Goal: Task Accomplishment & Management: Use online tool/utility

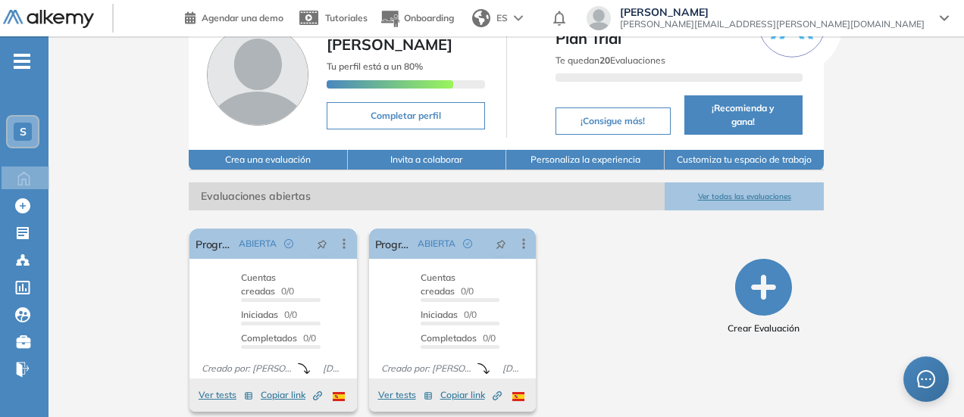
scroll to position [76, 0]
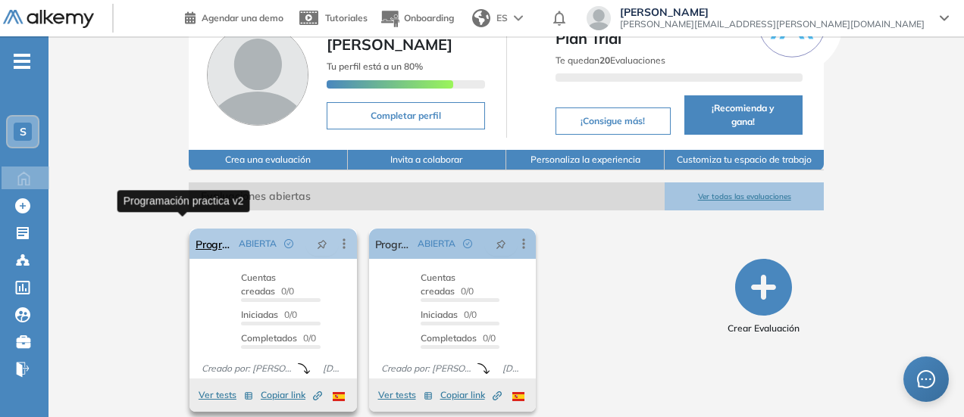
click at [195, 231] on link "Programación practica v2" at bounding box center [213, 244] width 37 height 30
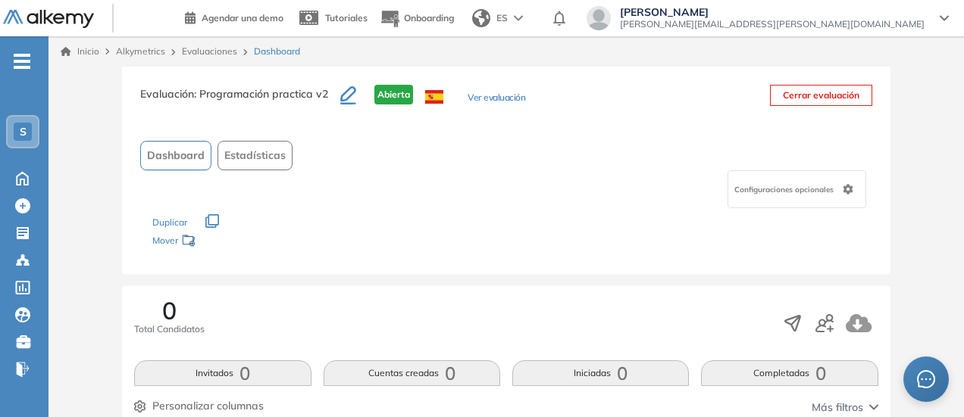
click at [345, 92] on icon "button" at bounding box center [348, 93] width 16 height 15
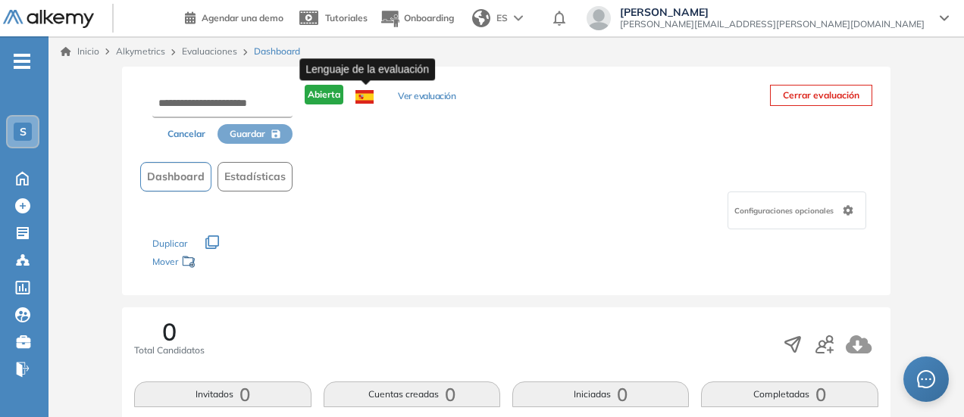
click at [368, 102] on img at bounding box center [364, 97] width 18 height 14
click at [367, 97] on img at bounding box center [364, 97] width 18 height 14
click at [182, 137] on button "Cancelar" at bounding box center [186, 134] width 62 height 20
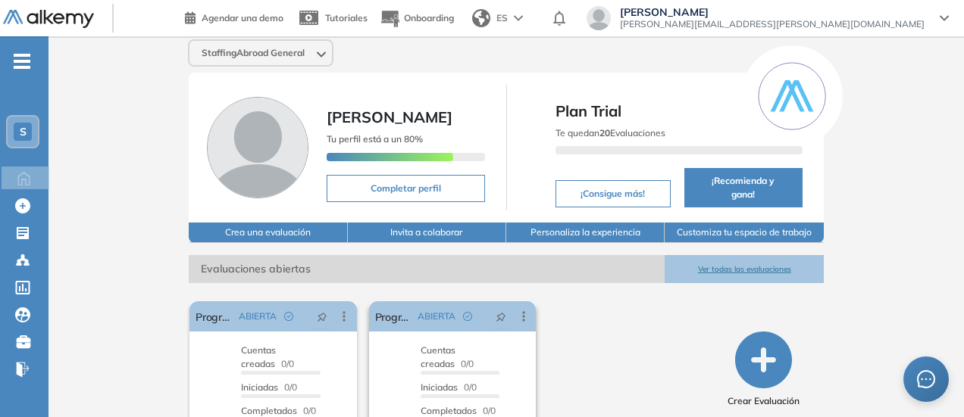
scroll to position [76, 0]
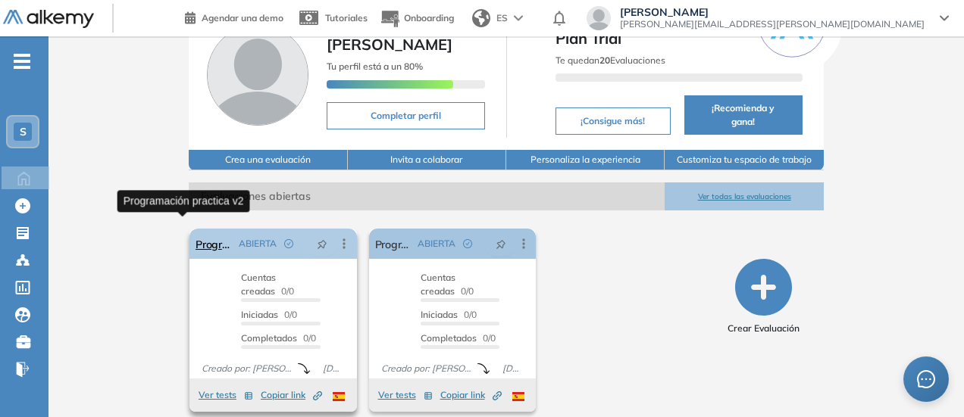
click at [195, 230] on link "Programación practica v2" at bounding box center [213, 244] width 37 height 30
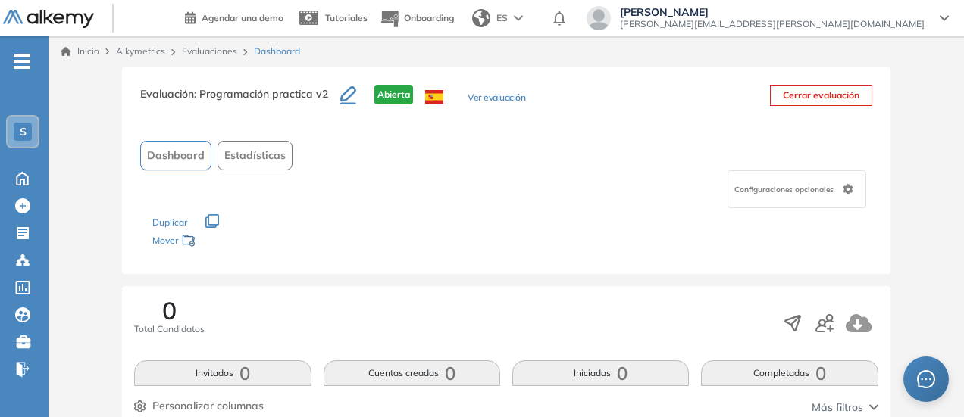
scroll to position [138, 0]
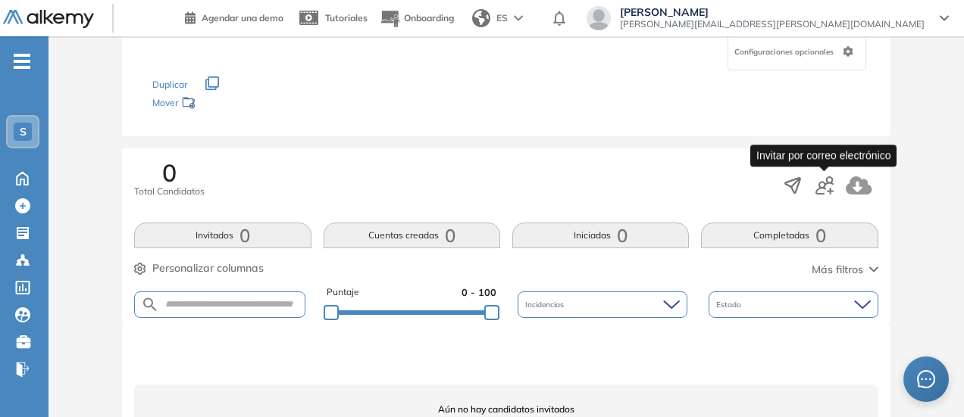
click at [820, 192] on icon "button" at bounding box center [824, 185] width 18 height 18
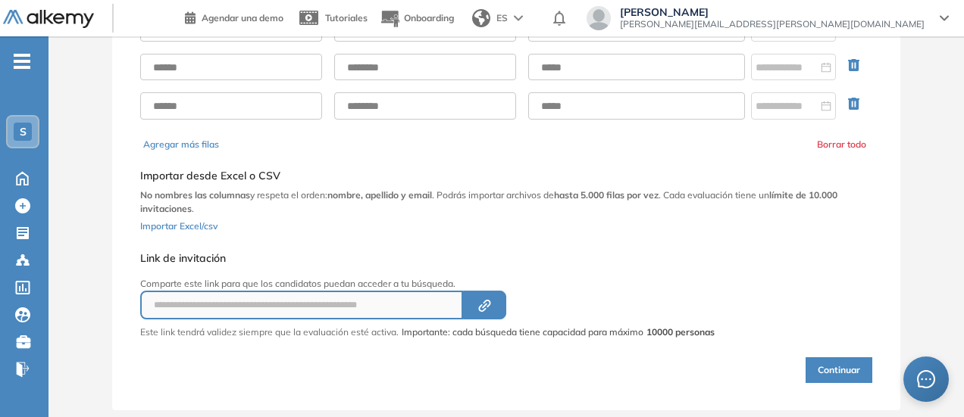
scroll to position [133, 0]
